Goal: Information Seeking & Learning: Learn about a topic

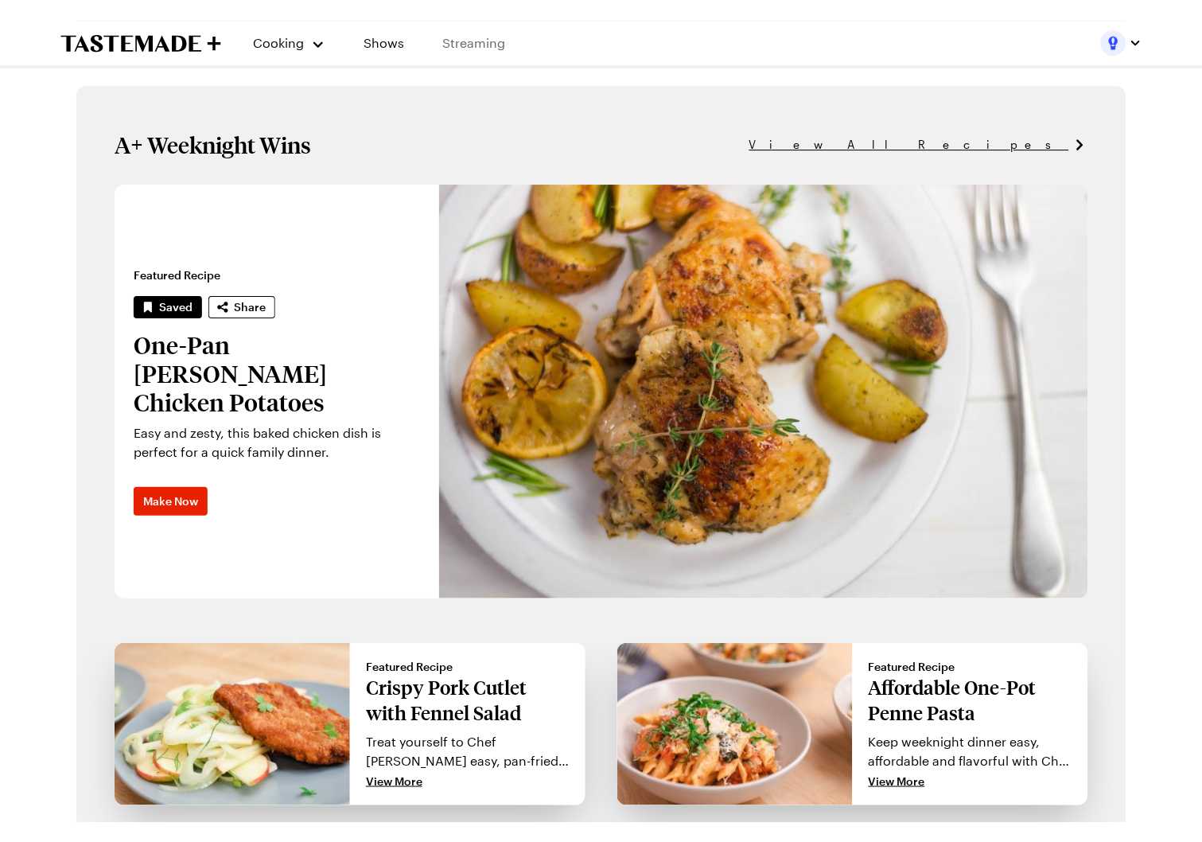
scroll to position [963, 0]
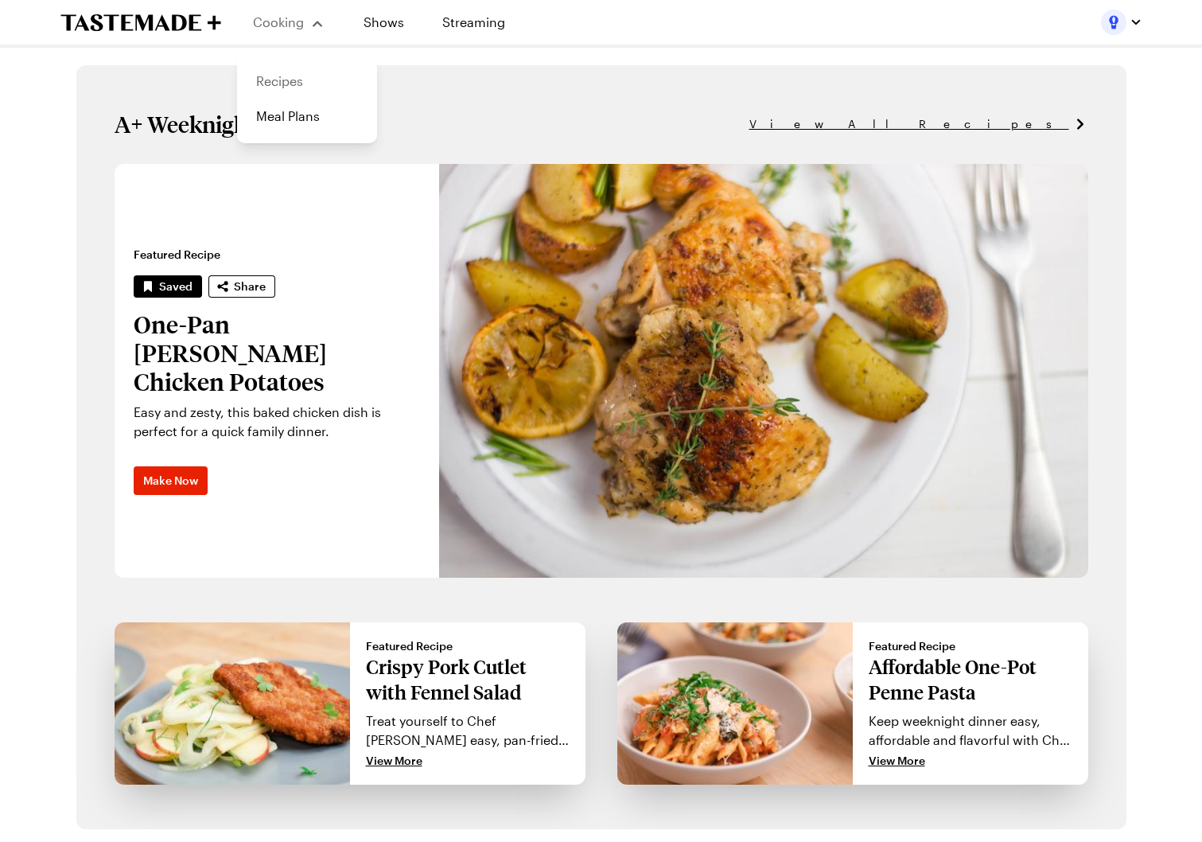
click at [293, 80] on link "Recipes" at bounding box center [307, 81] width 121 height 35
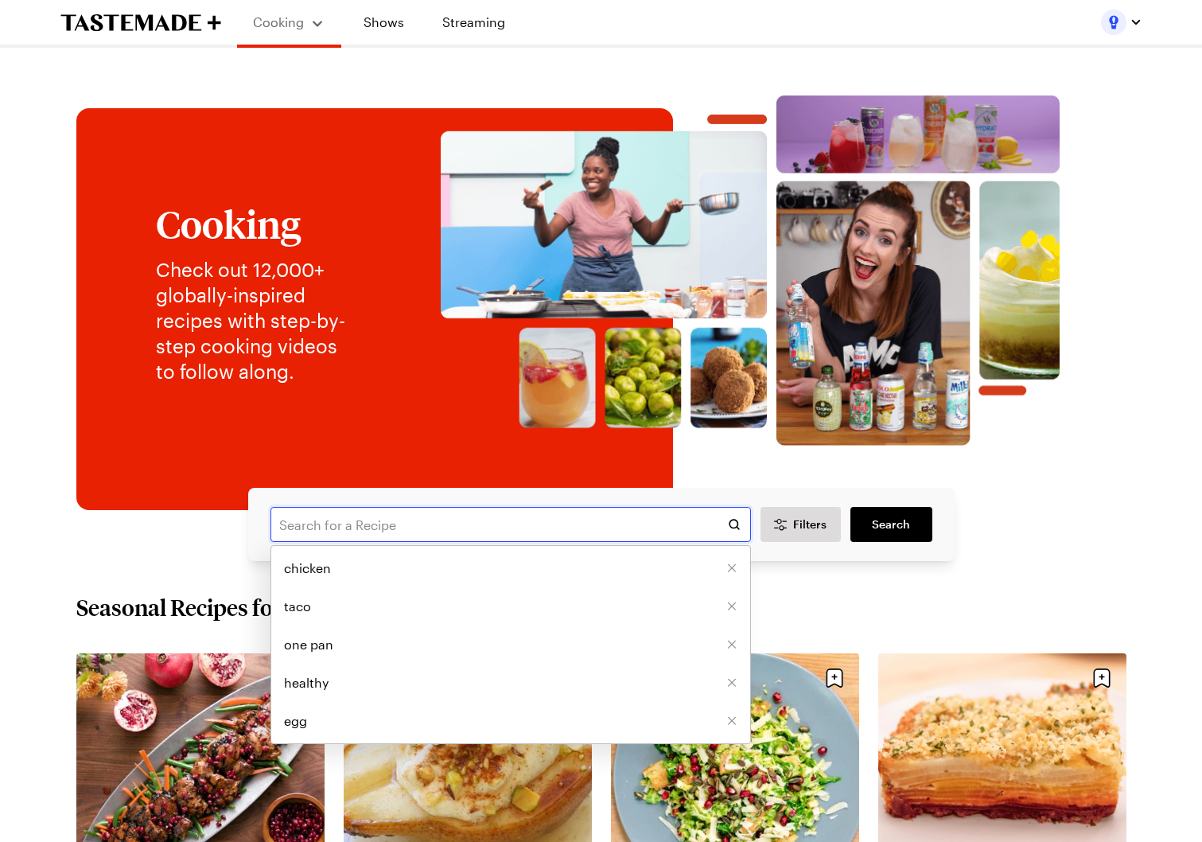
click at [424, 508] on input "text" at bounding box center [510, 524] width 481 height 35
type input "salt"
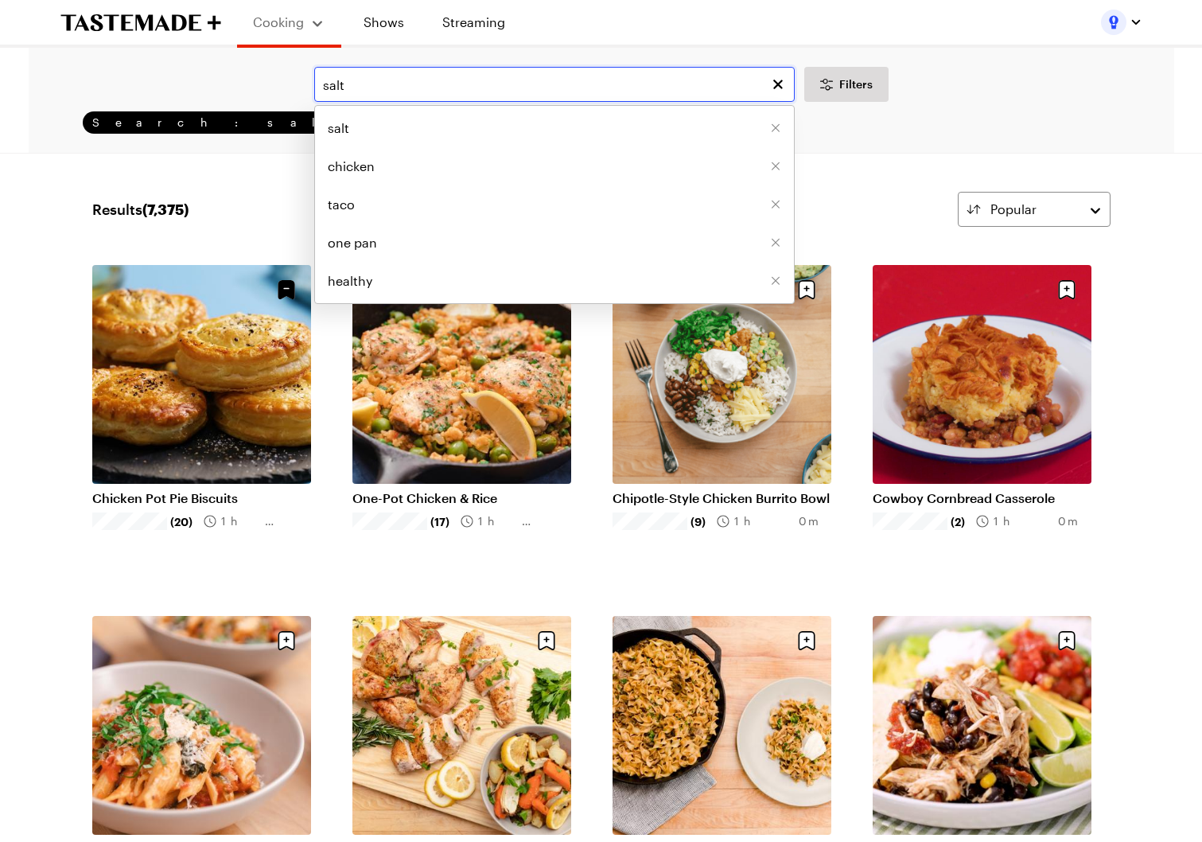
click at [397, 79] on input "salt" at bounding box center [554, 84] width 481 height 35
type input "s"
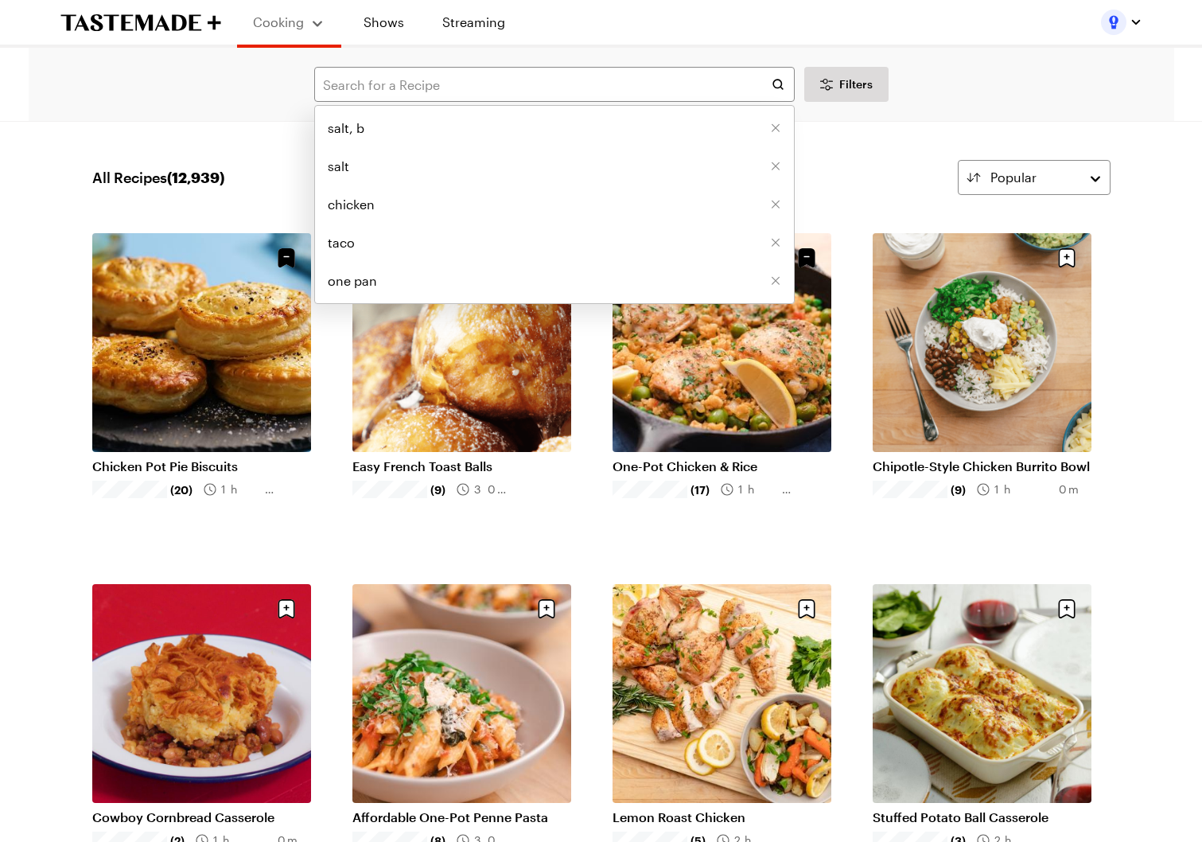
click at [953, 74] on div "salt, b salt chicken taco one pan Filters" at bounding box center [601, 84] width 1101 height 35
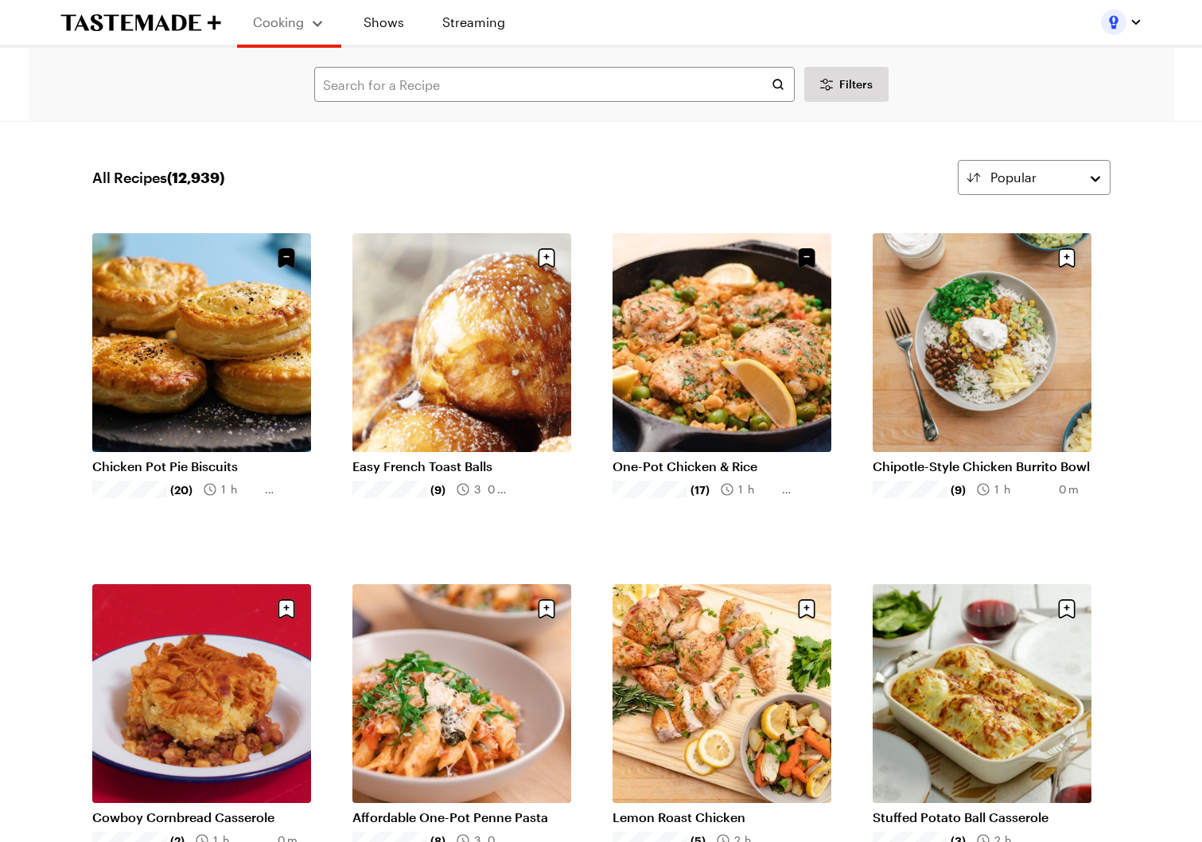
click at [552, 106] on div "Filters Search" at bounding box center [602, 84] width 1146 height 73
click at [551, 98] on input "text" at bounding box center [554, 84] width 481 height 35
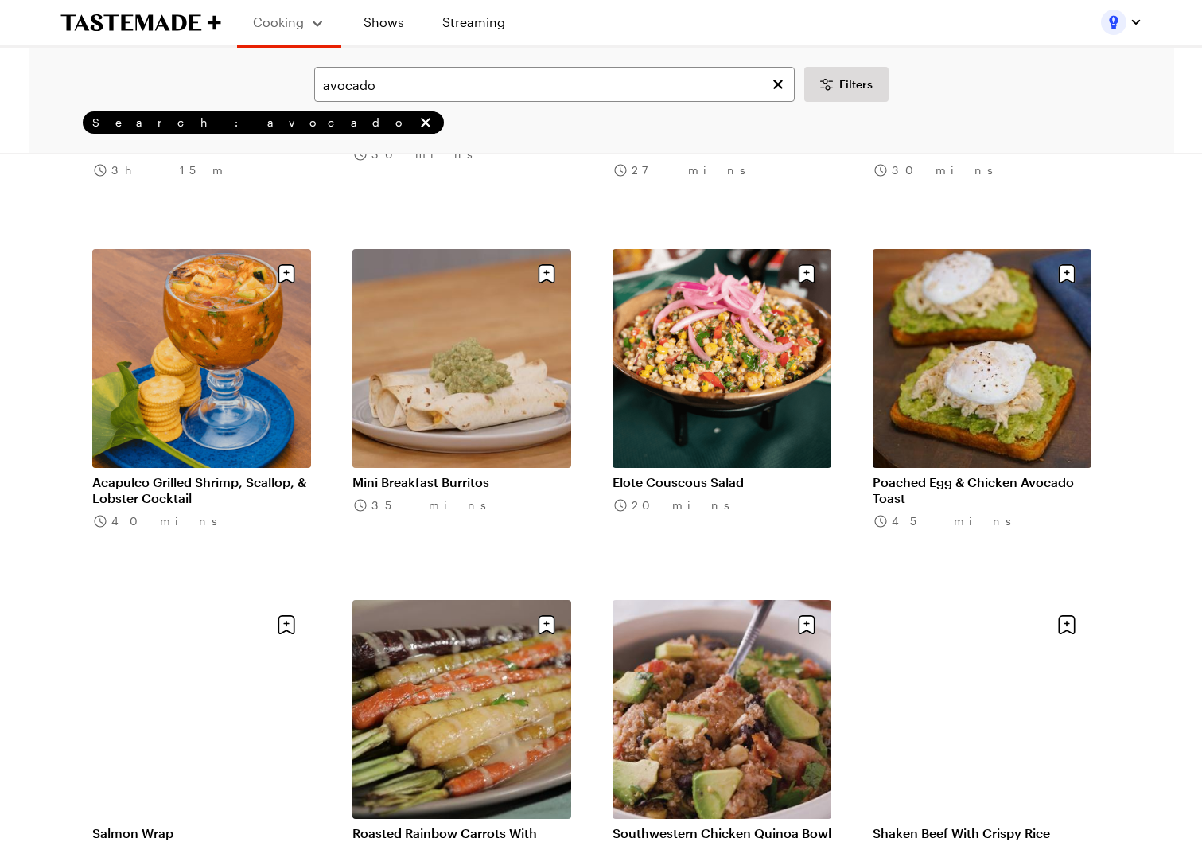
scroll to position [2306, 0]
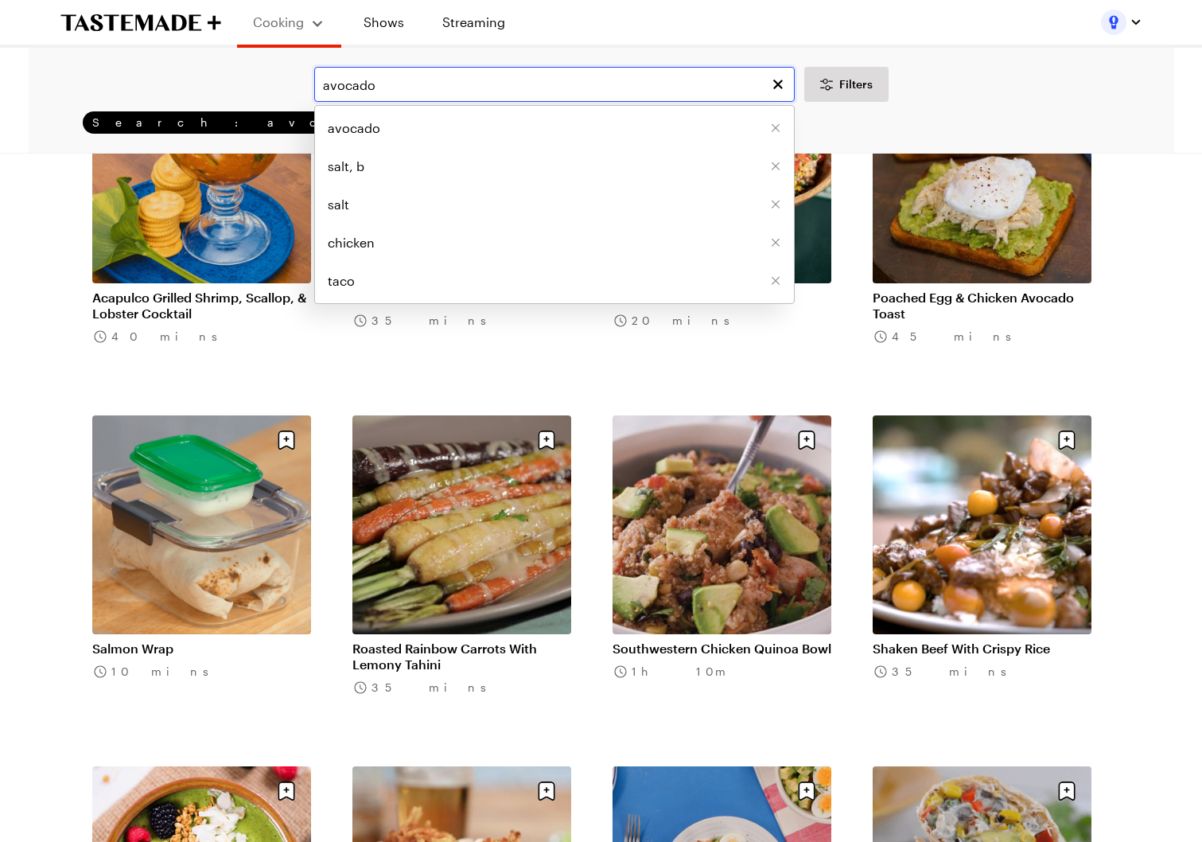
drag, startPoint x: 480, startPoint y: 78, endPoint x: 321, endPoint y: 77, distance: 158.3
click at [321, 77] on input "avocado" at bounding box center [554, 84] width 481 height 35
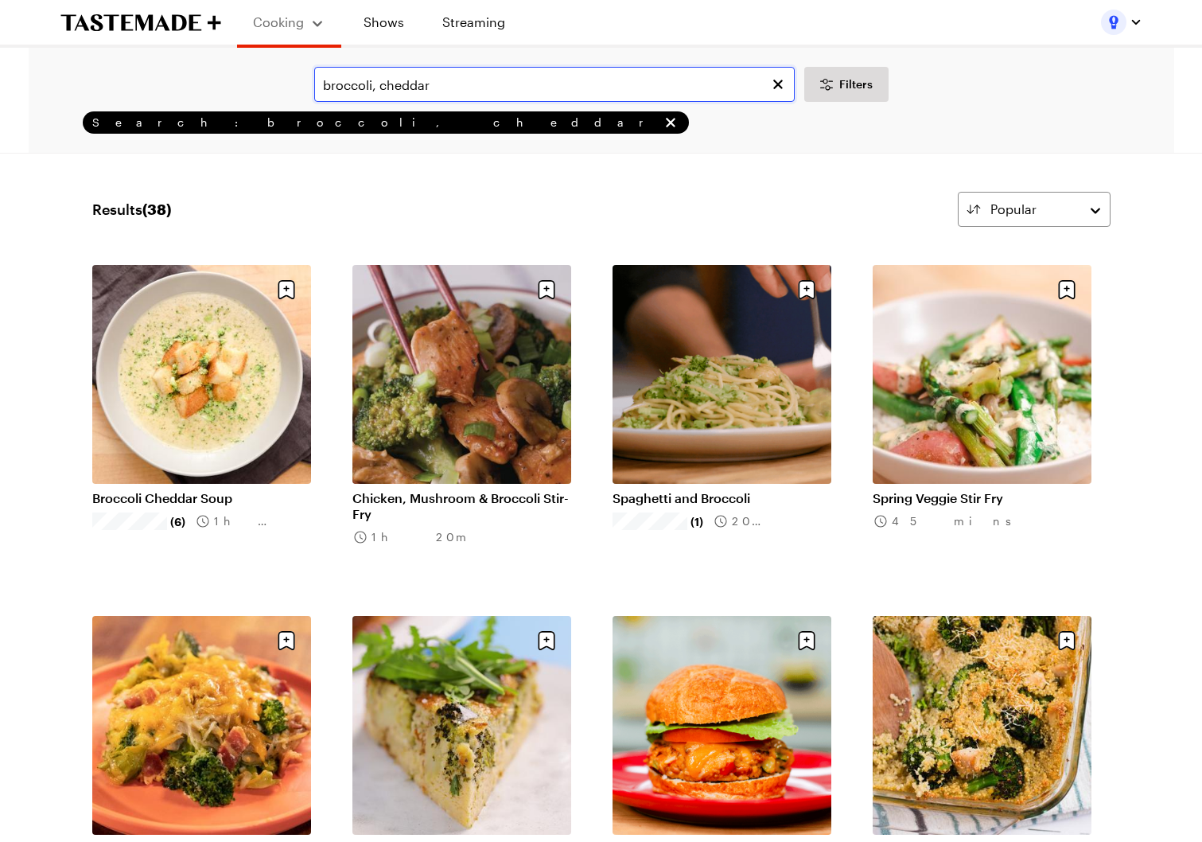
click at [376, 80] on input "broccoli, cheddar" at bounding box center [554, 84] width 481 height 35
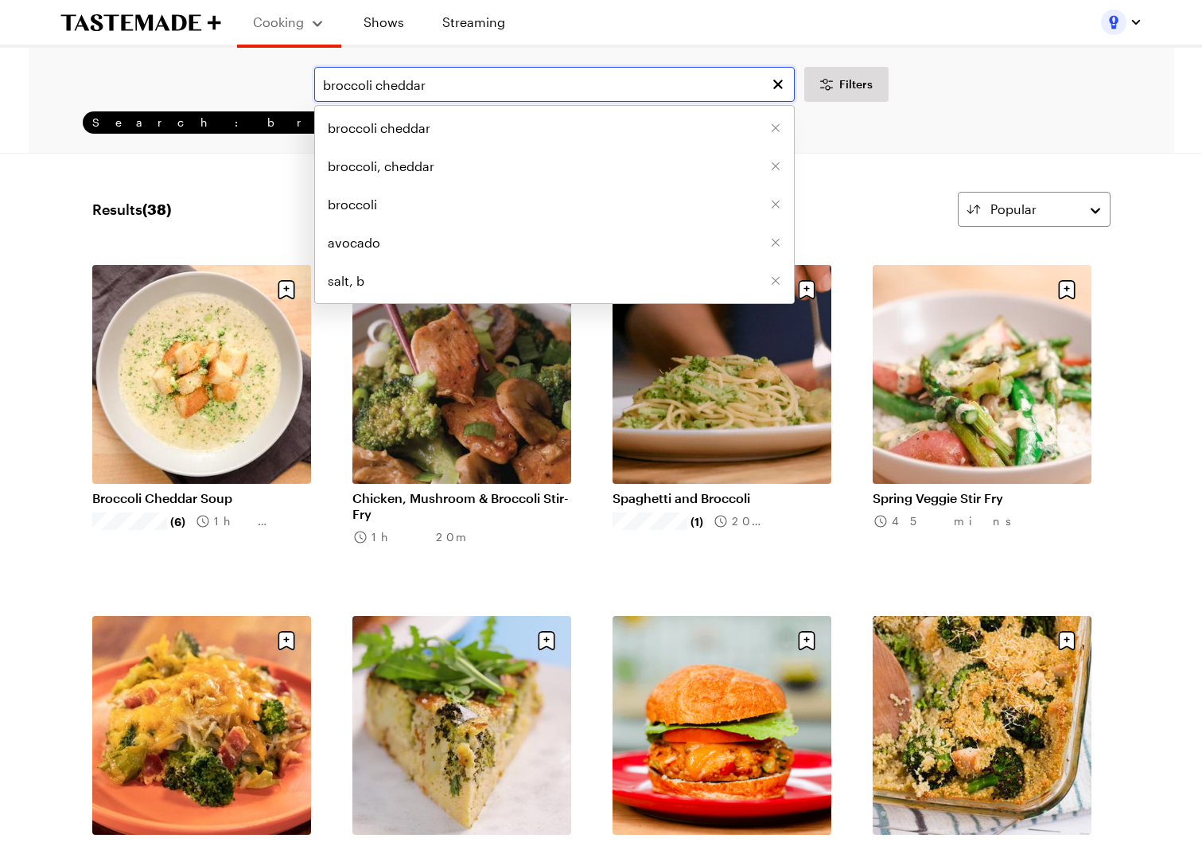
click at [250, 83] on div "broccoli cheddar broccoli cheddar broccoli, cheddar broccoli avocado salt, b Fi…" at bounding box center [601, 84] width 1101 height 35
type input "beef soy"
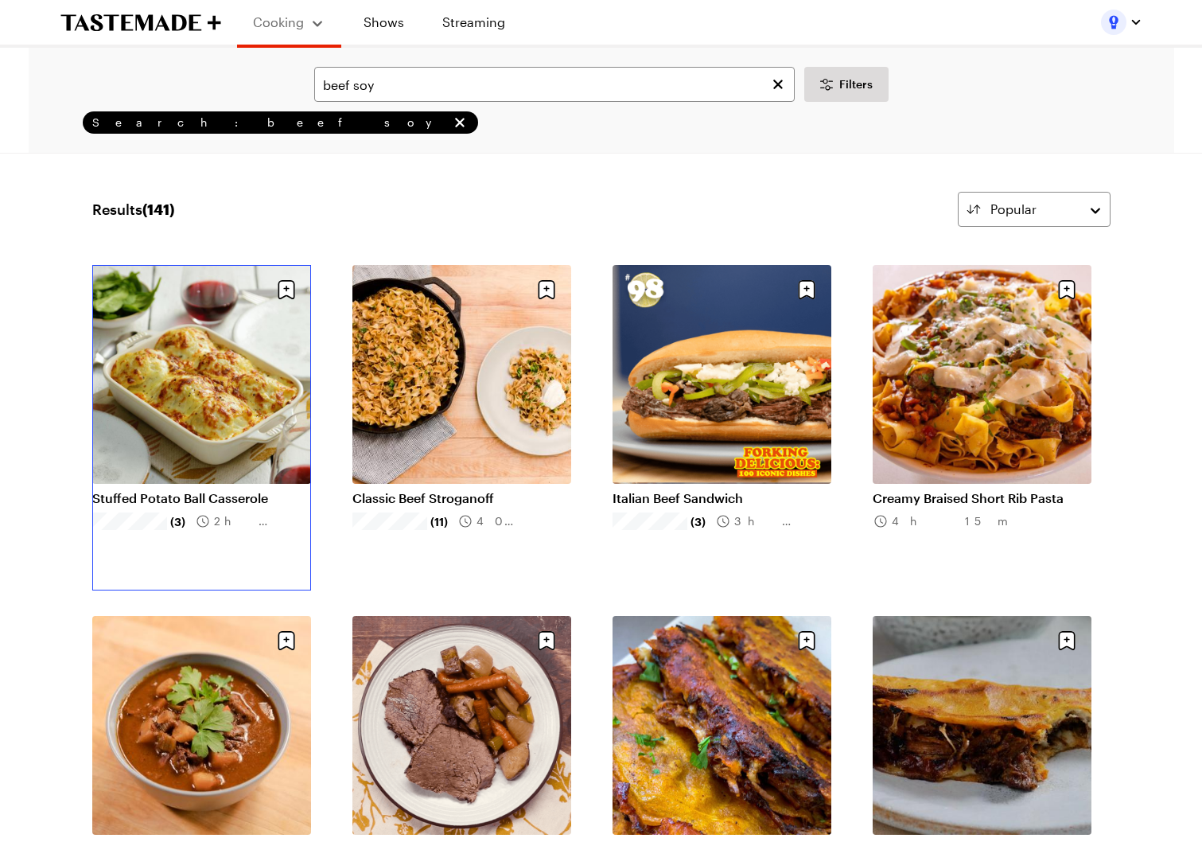
click at [184, 490] on link "Stuffed Potato Ball Casserole" at bounding box center [201, 498] width 219 height 16
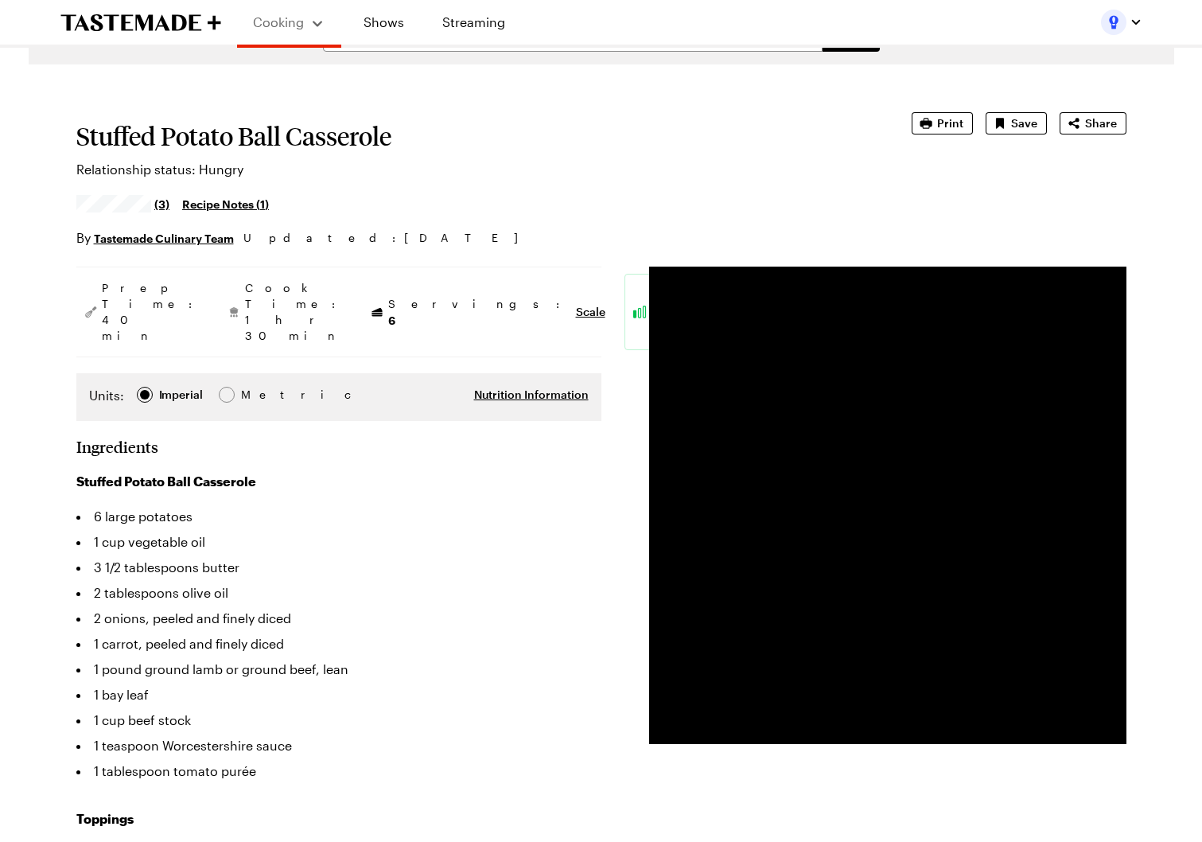
scroll to position [46, 0]
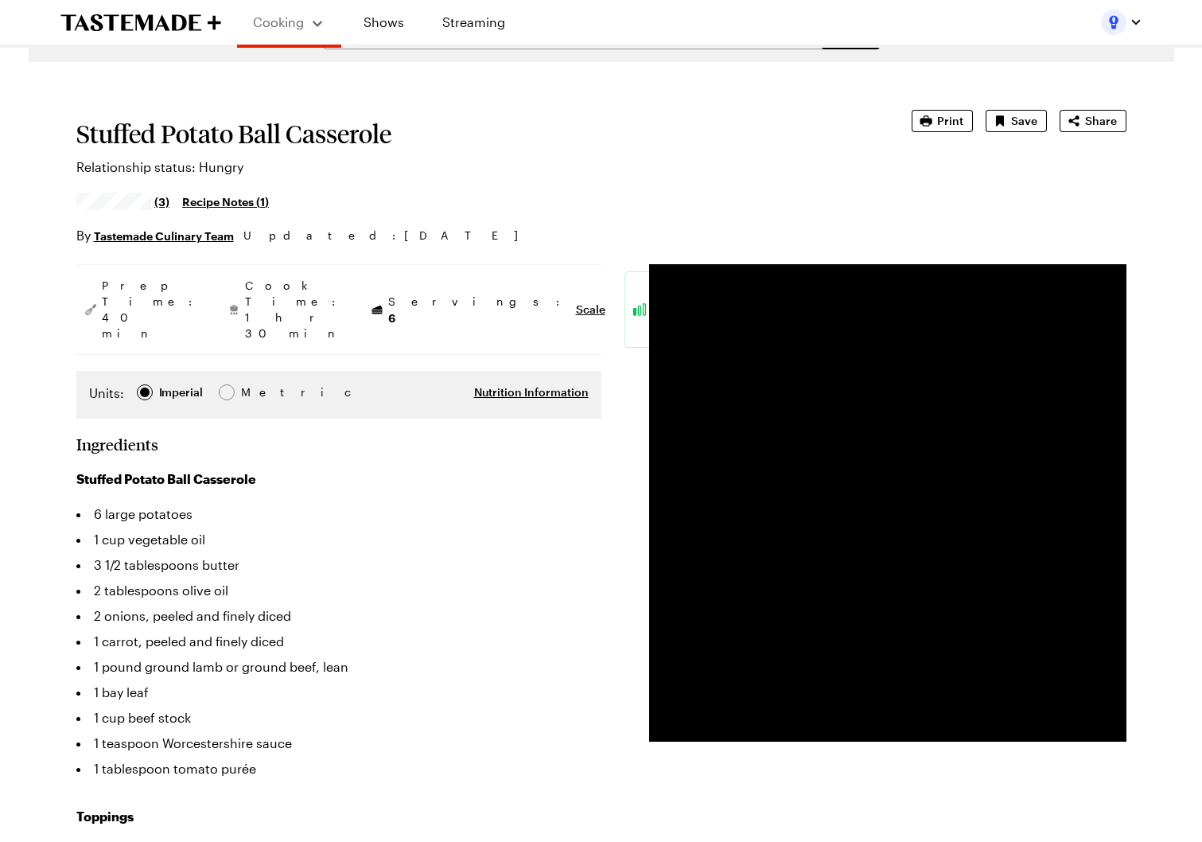
click at [474, 201] on div "(3) Recipe Notes ( 1 )" at bounding box center [471, 201] width 791 height 30
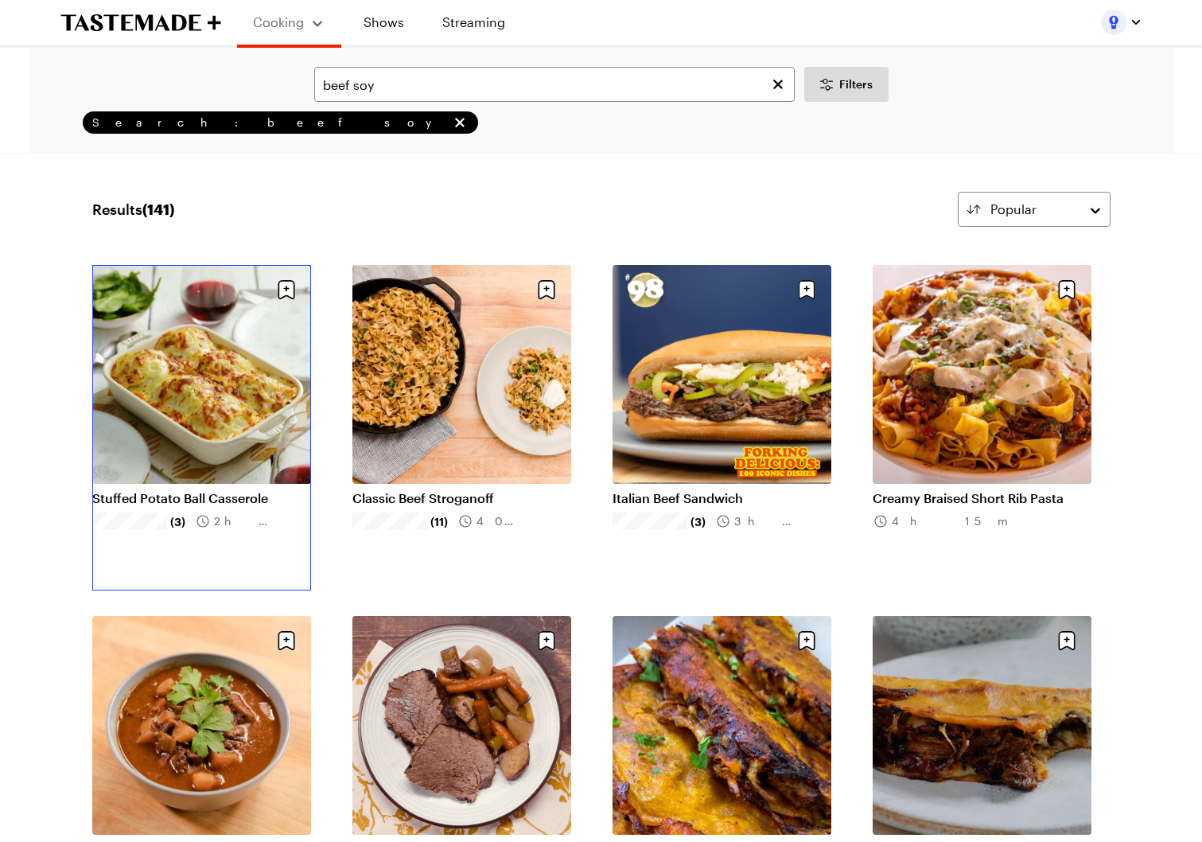
click at [271, 490] on link "Stuffed Potato Ball Casserole" at bounding box center [201, 498] width 219 height 16
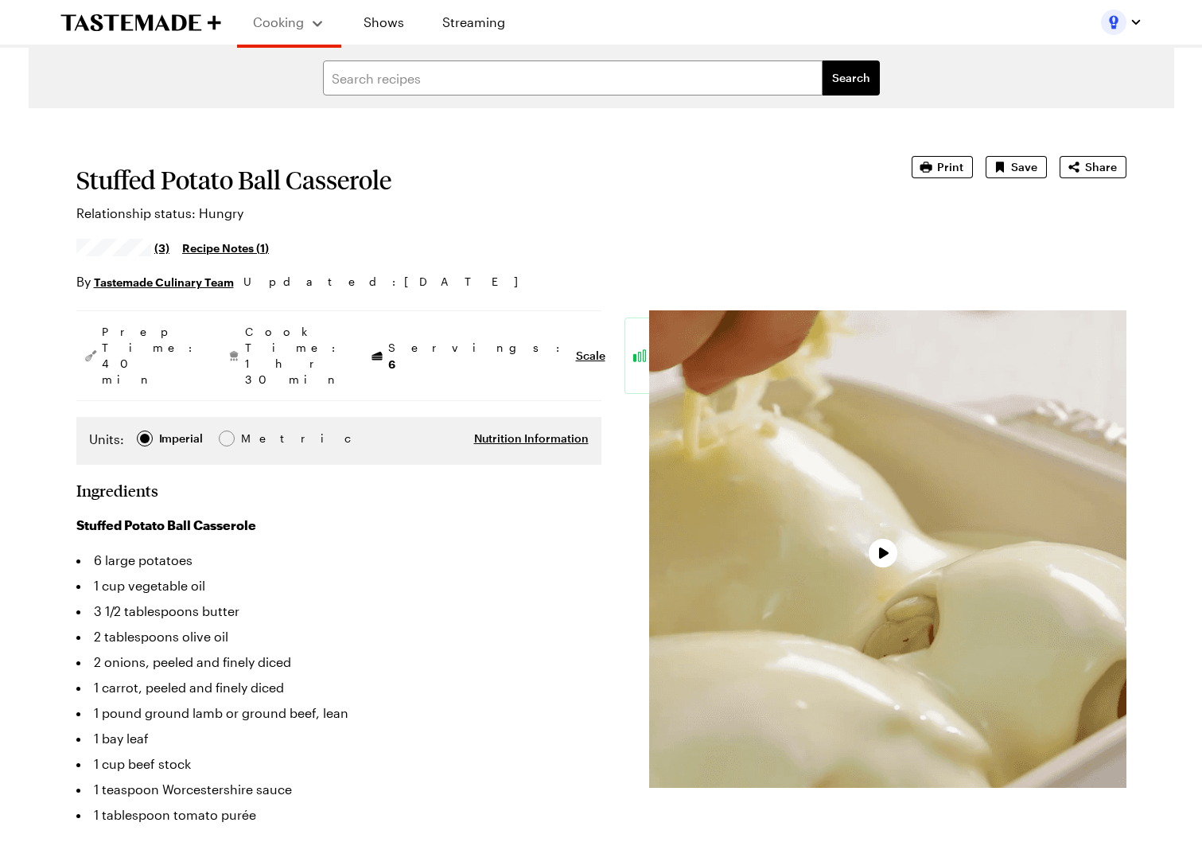
type textarea "x"
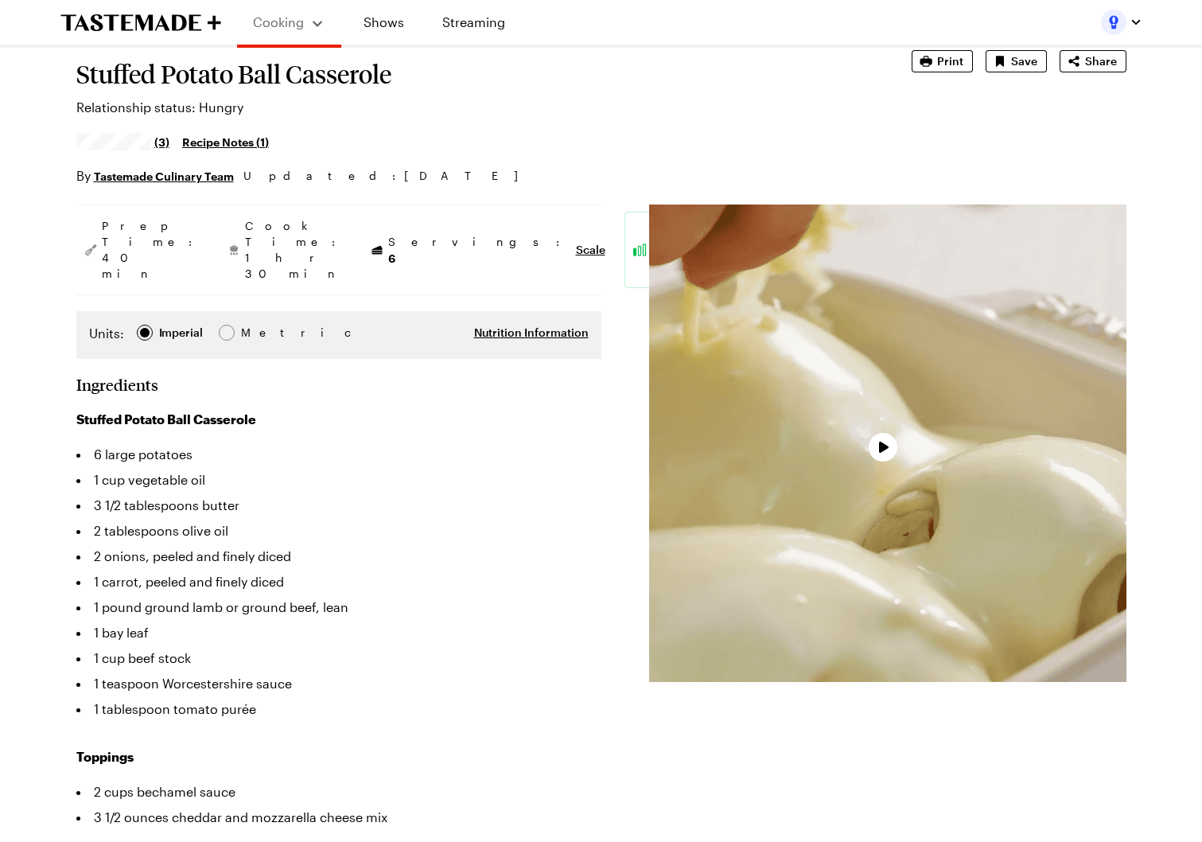
scroll to position [108, 0]
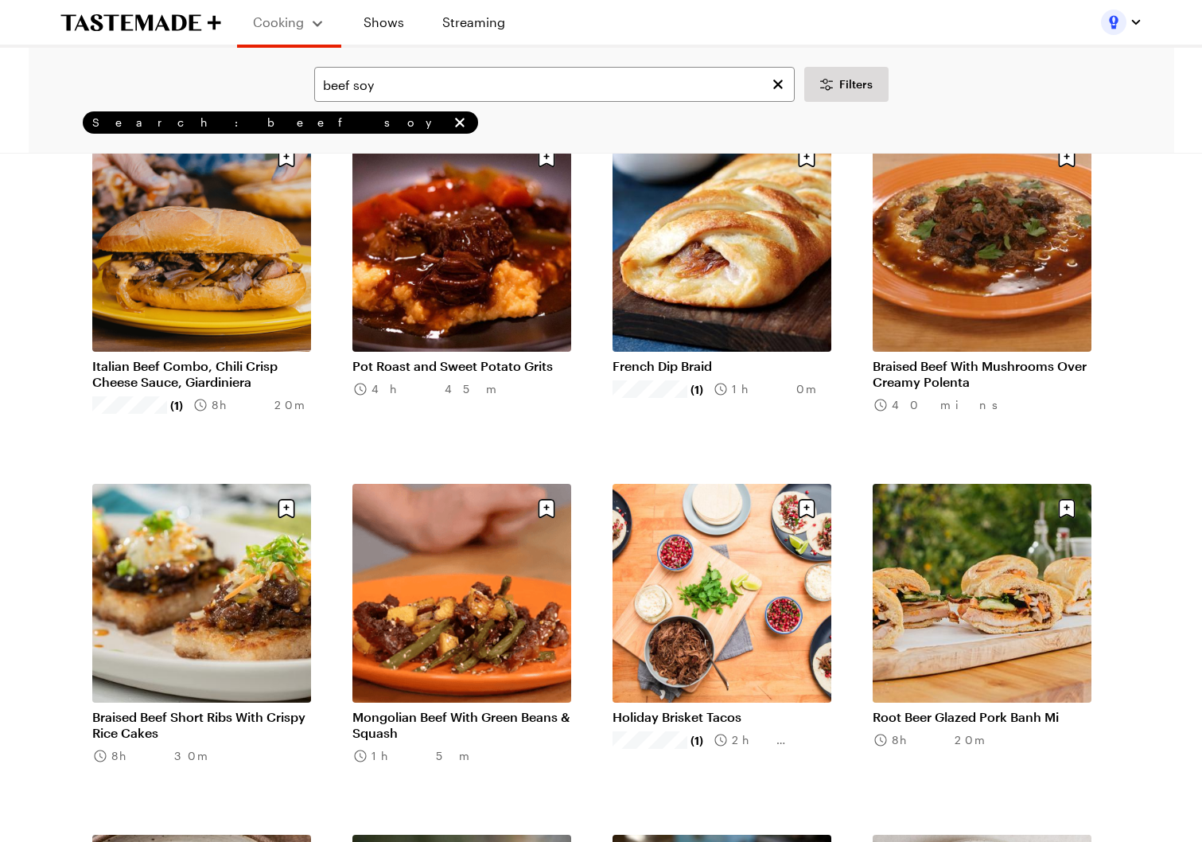
scroll to position [1061, 0]
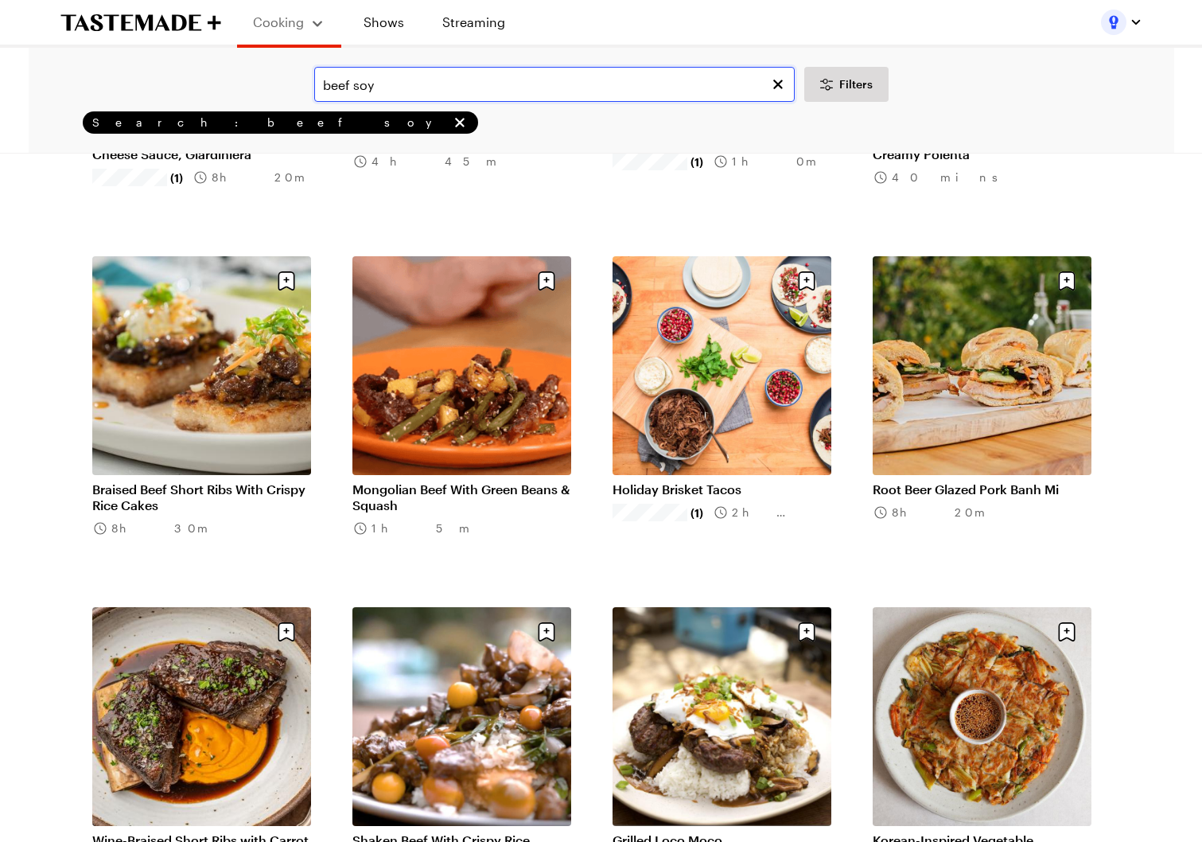
drag, startPoint x: 286, startPoint y: 87, endPoint x: 259, endPoint y: 87, distance: 26.3
click at [259, 87] on div "beef soy Filters" at bounding box center [601, 84] width 1101 height 35
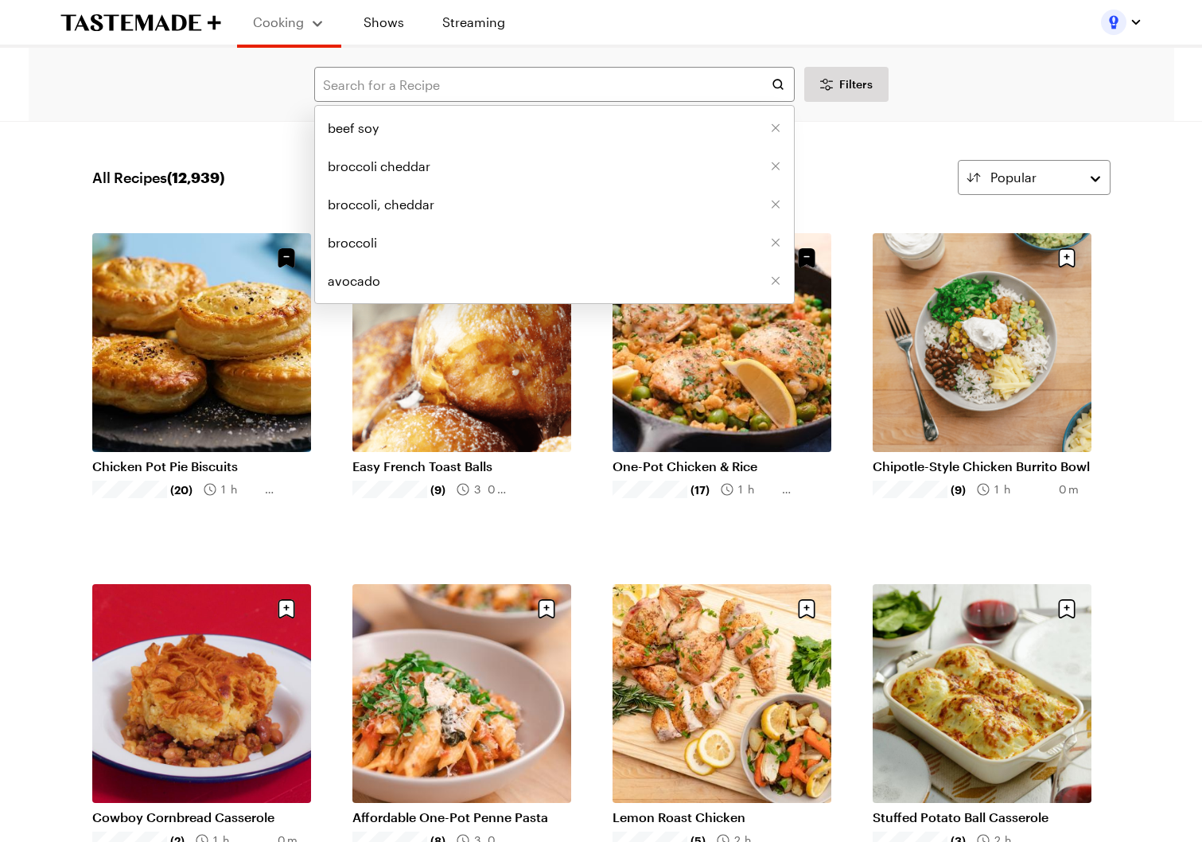
click at [586, 33] on div "Cooking Shows Streaming" at bounding box center [602, 22] width 1146 height 45
